Goal: Information Seeking & Learning: Learn about a topic

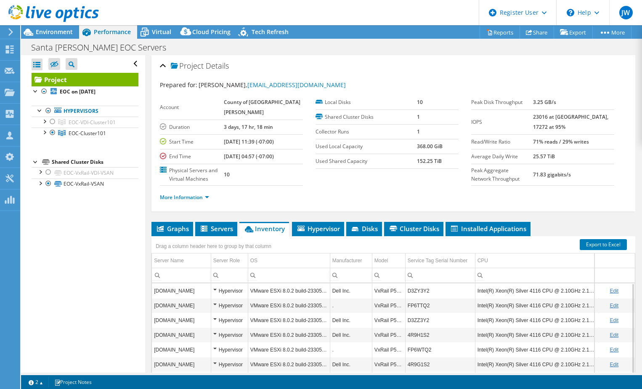
select select "USD"
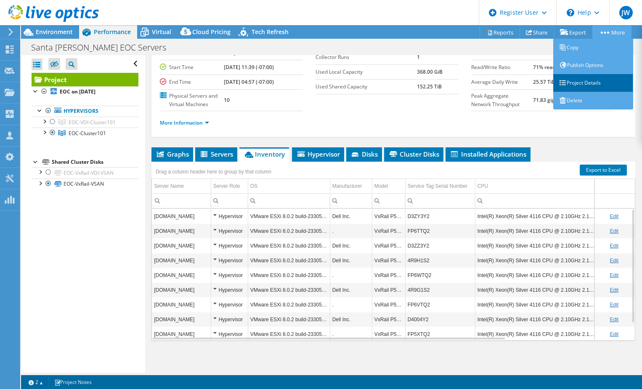
click at [585, 85] on link "Project Details" at bounding box center [593, 83] width 80 height 18
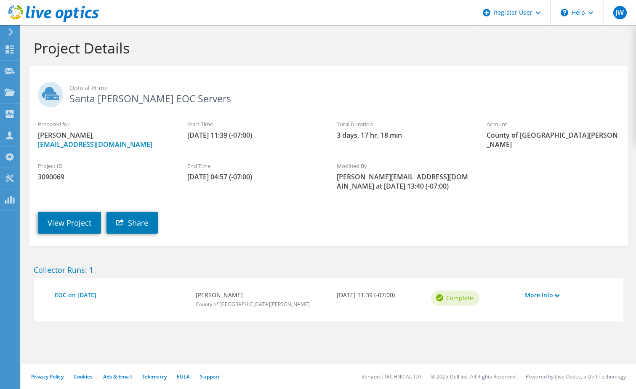
click at [58, 175] on span "3090069" at bounding box center [104, 176] width 133 height 9
copy span "3090069"
click at [91, 219] on link "View Project" at bounding box center [69, 223] width 63 height 22
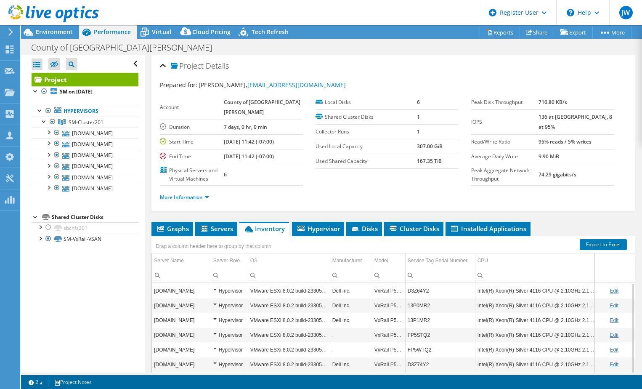
select select "USD"
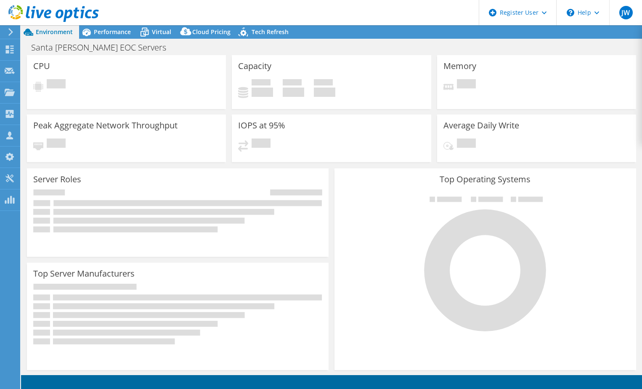
select select "USD"
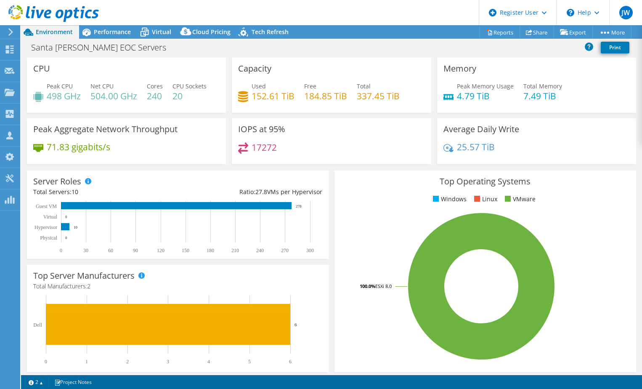
click at [115, 23] on header "JW Dell User Joel Williams Joel.W@dell.com Dell My Profile Log Out \n Help Expl…" at bounding box center [321, 12] width 642 height 25
click at [111, 31] on span "Performance" at bounding box center [112, 32] width 37 height 8
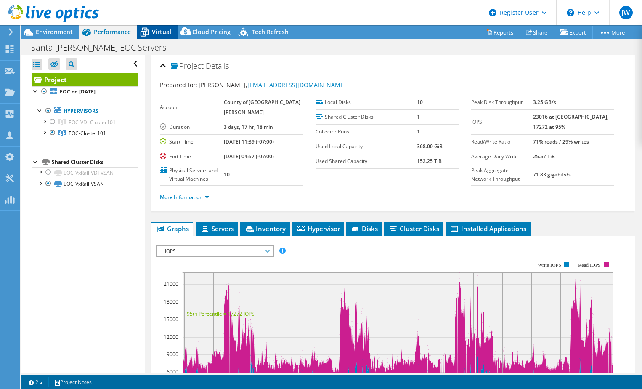
click at [167, 31] on span "Virtual" at bounding box center [161, 32] width 19 height 8
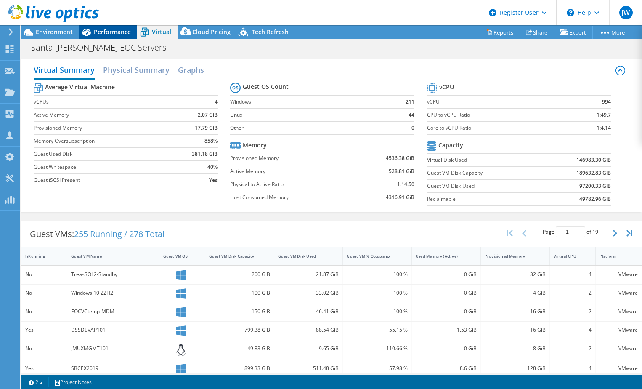
click at [96, 29] on span "Performance" at bounding box center [112, 32] width 37 height 8
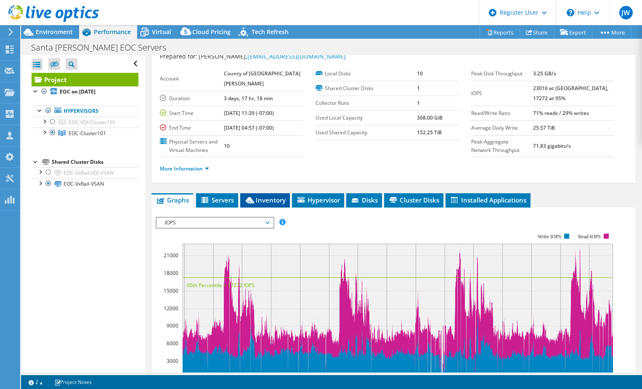
scroll to position [42, 0]
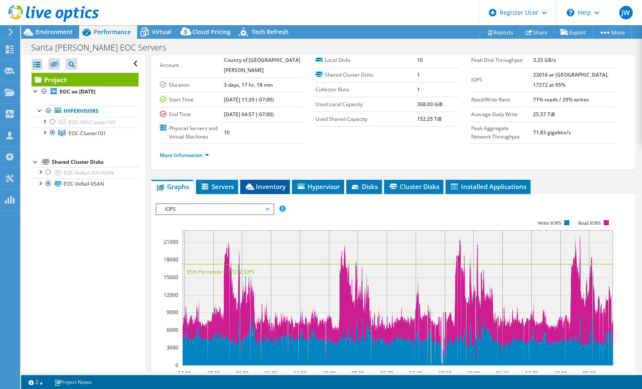
click at [267, 191] on span "Inventory" at bounding box center [264, 186] width 41 height 8
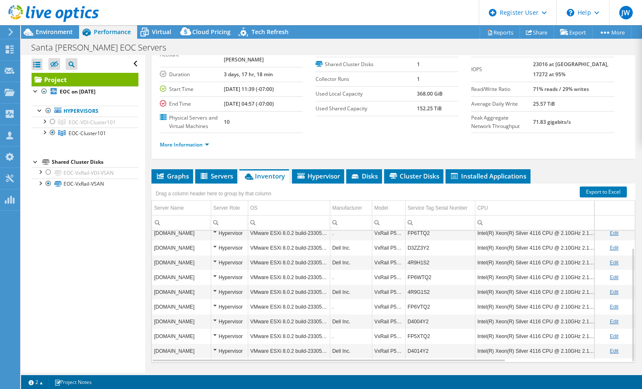
scroll to position [95, 0]
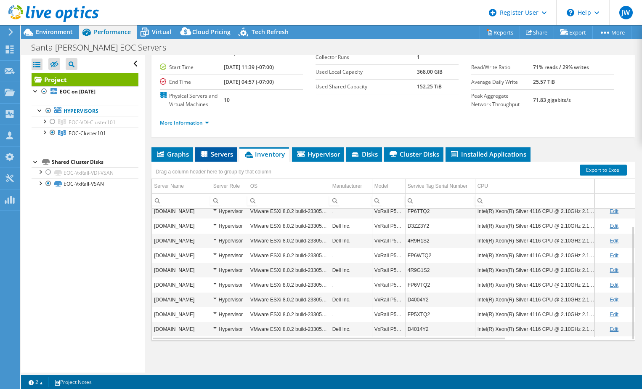
click at [223, 154] on span "Servers" at bounding box center [216, 154] width 34 height 8
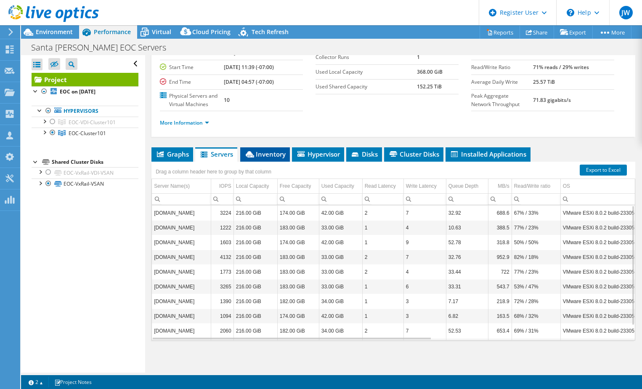
click at [260, 152] on span "Inventory" at bounding box center [264, 154] width 41 height 8
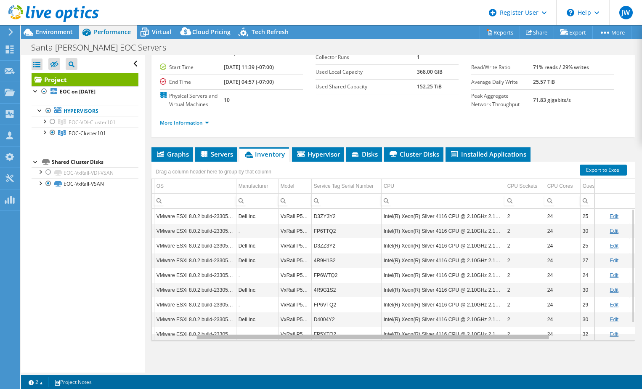
scroll to position [0, 105]
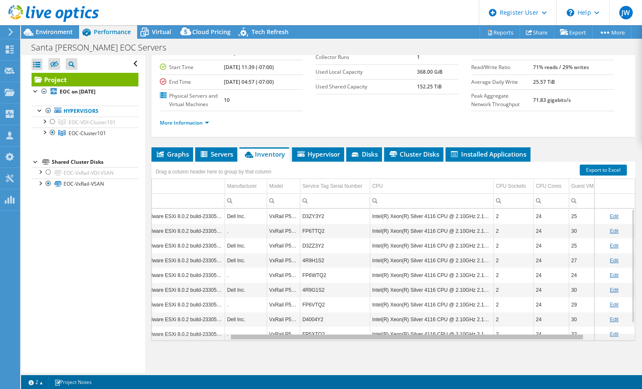
drag, startPoint x: 502, startPoint y: 337, endPoint x: 584, endPoint y: 337, distance: 82.5
click at [584, 337] on body "JW Dell User Joel Williams Joel.W@dell.com Dell My Profile Log Out \n Help Expl…" at bounding box center [321, 194] width 642 height 389
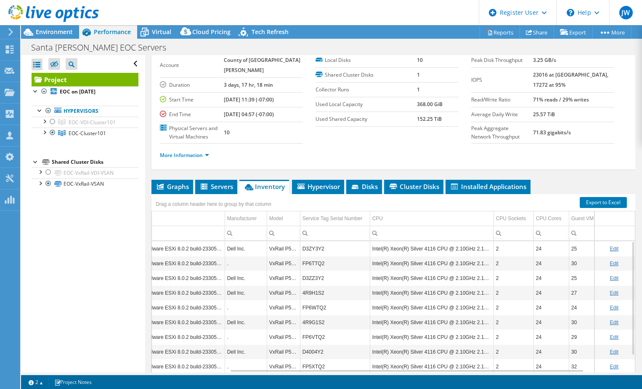
scroll to position [0, 0]
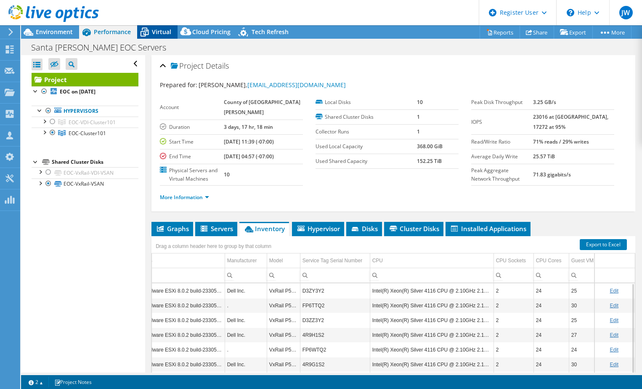
click at [160, 27] on div "Virtual" at bounding box center [157, 31] width 40 height 13
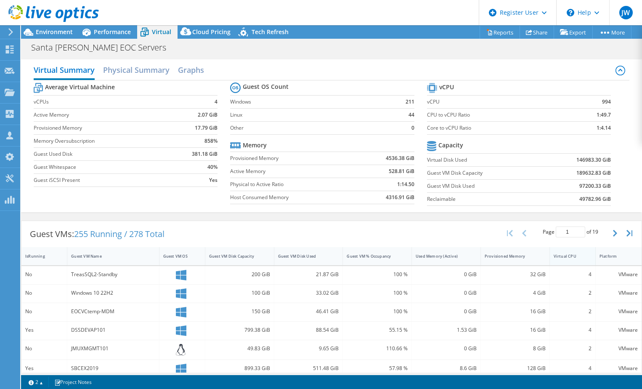
click at [565, 257] on div "Virtual CPU" at bounding box center [568, 255] width 28 height 5
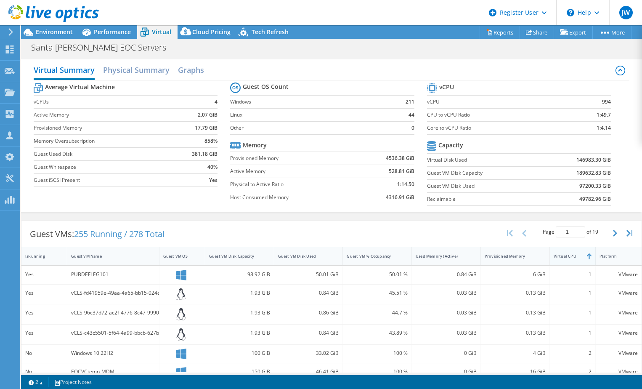
click at [565, 257] on div "Virtual CPU" at bounding box center [568, 255] width 28 height 5
click at [503, 257] on div "Provisioned Memory" at bounding box center [510, 255] width 51 height 5
